Goal: Transaction & Acquisition: Book appointment/travel/reservation

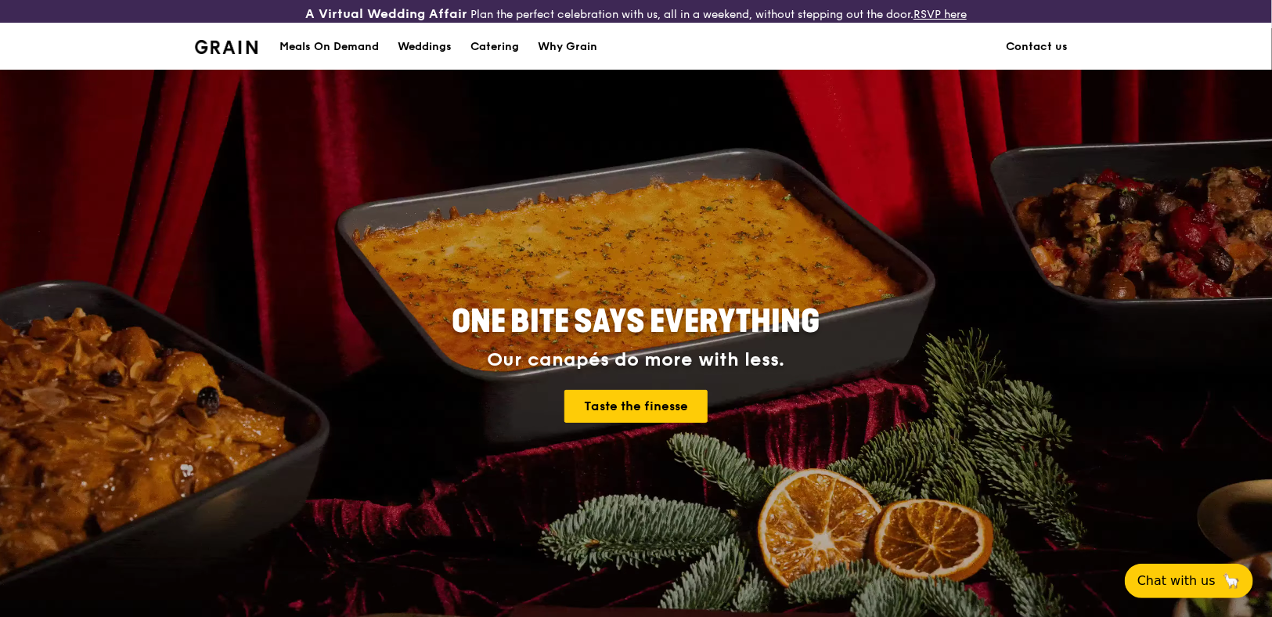
scroll to position [78, 0]
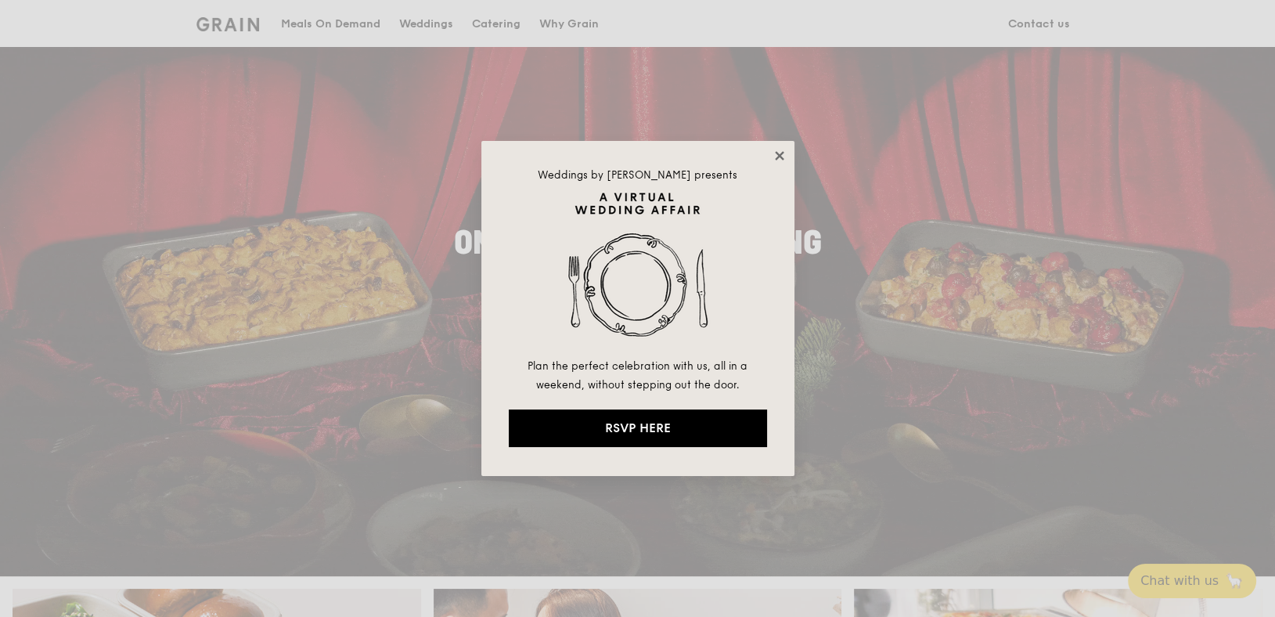
click at [777, 153] on icon at bounding box center [779, 155] width 9 height 9
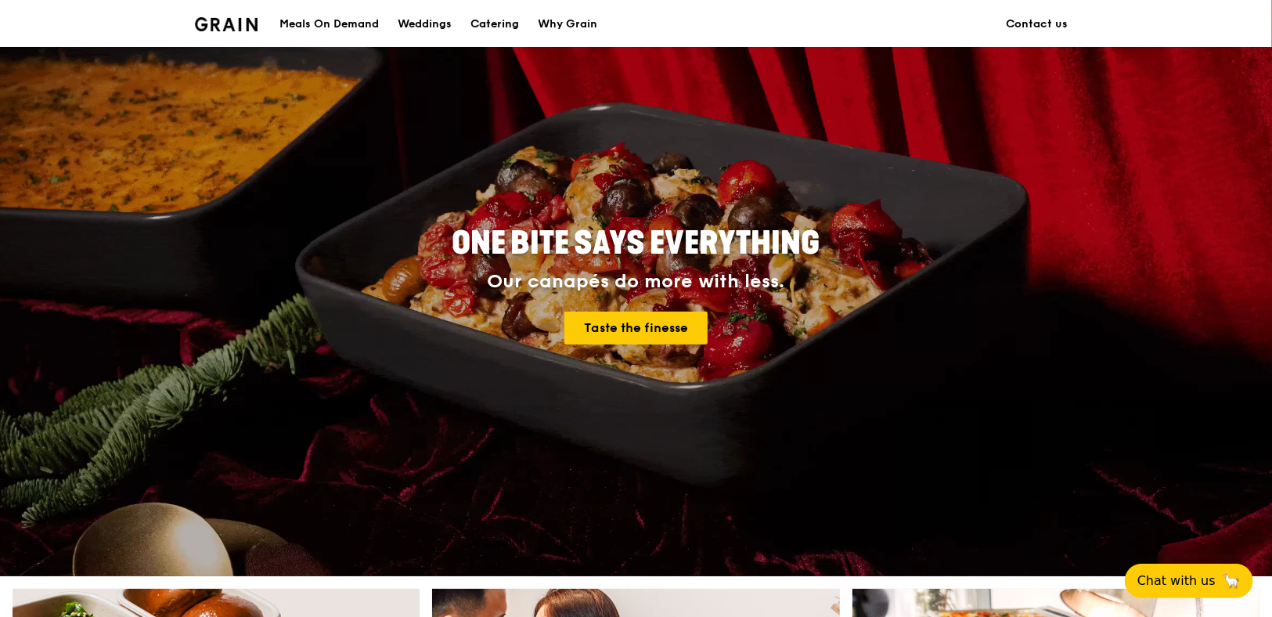
click at [496, 22] on div "Catering" at bounding box center [495, 24] width 49 height 47
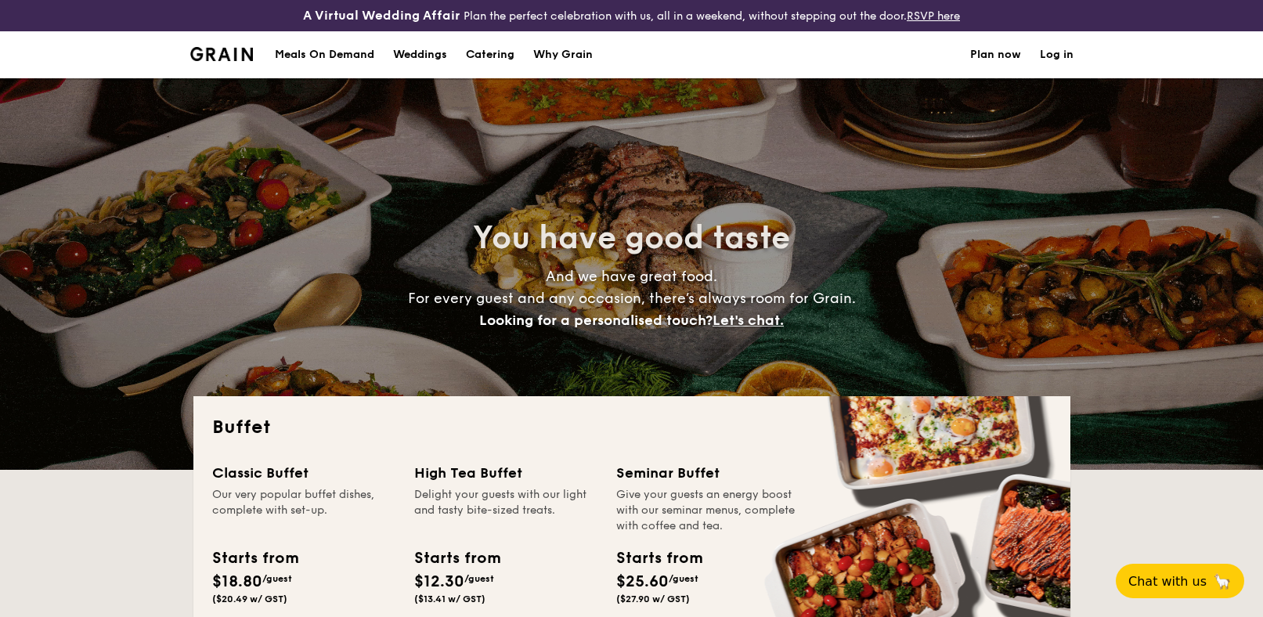
select select
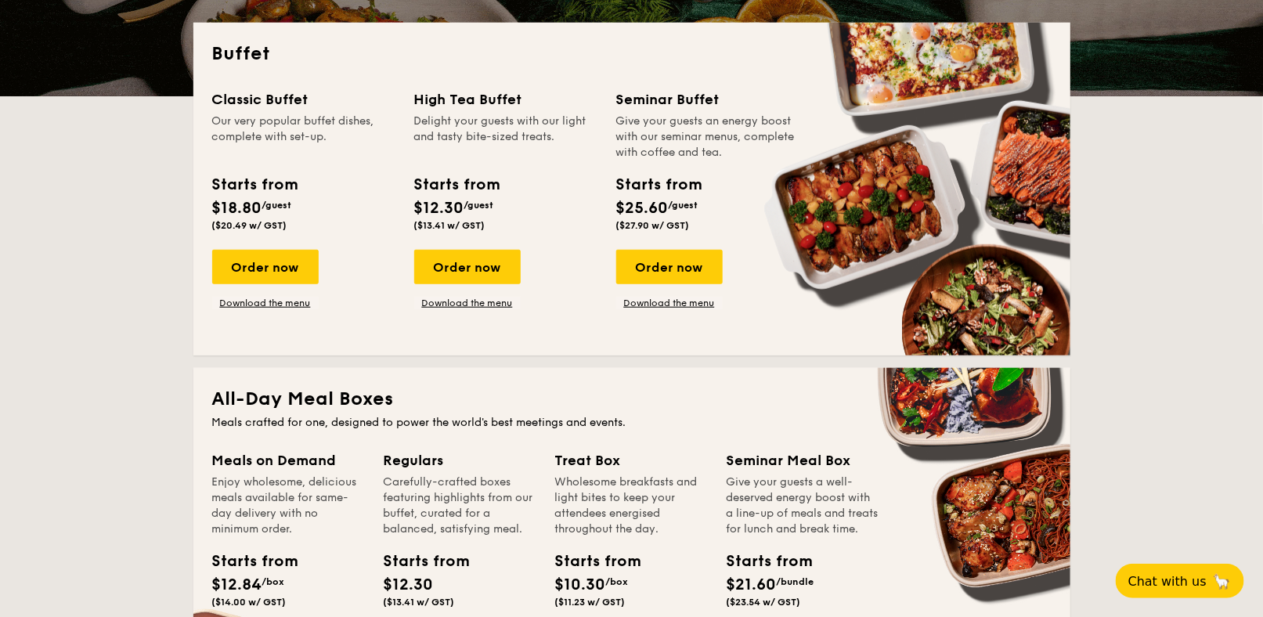
scroll to position [391, 0]
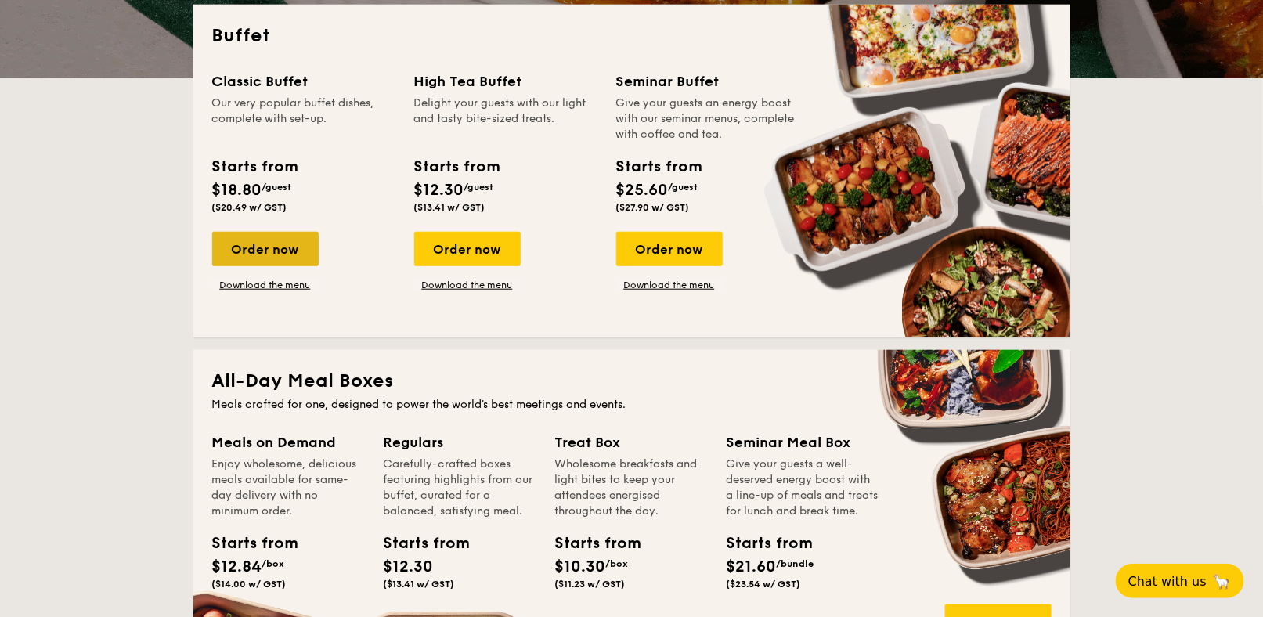
click at [286, 243] on div "Order now" at bounding box center [265, 249] width 106 height 34
